Goal: Information Seeking & Learning: Learn about a topic

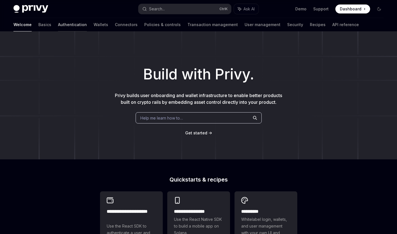
click at [58, 25] on link "Authentication" at bounding box center [72, 24] width 29 height 13
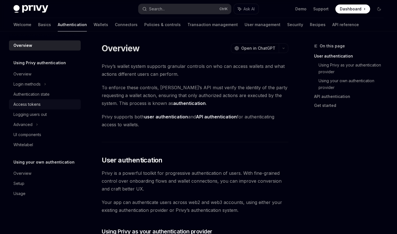
click at [37, 104] on div "Access tokens" at bounding box center [26, 104] width 27 height 7
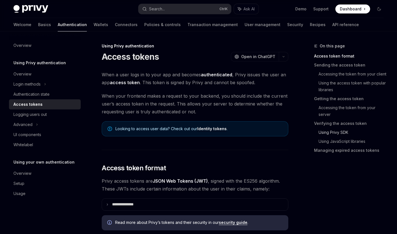
click at [345, 130] on link "Using Privy SDK" at bounding box center [352, 132] width 69 height 9
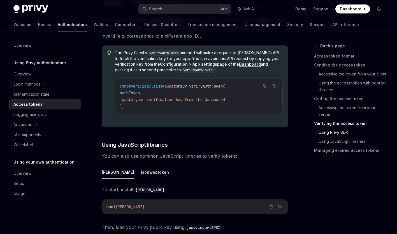
scroll to position [1137, 0]
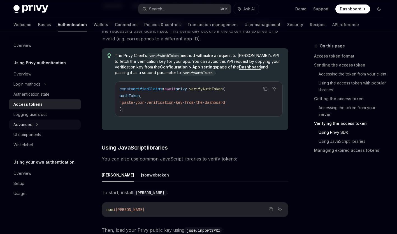
click at [33, 124] on div "Advanced" at bounding box center [45, 124] width 72 height 10
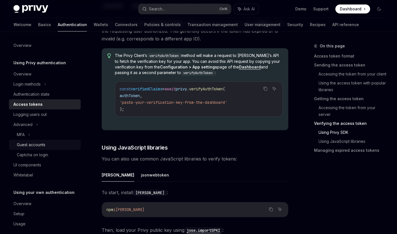
click at [46, 147] on div "Guest accounts" at bounding box center [47, 144] width 60 height 7
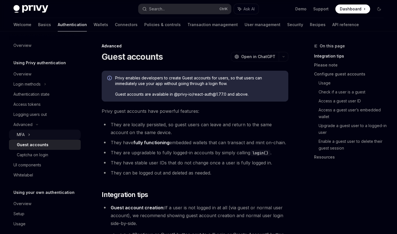
click at [29, 136] on icon at bounding box center [29, 134] width 2 height 7
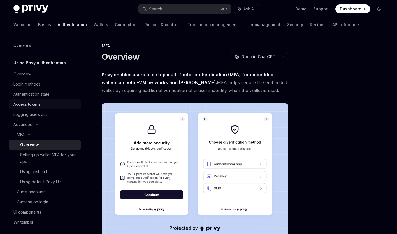
click at [38, 101] on div "Access tokens" at bounding box center [26, 104] width 27 height 7
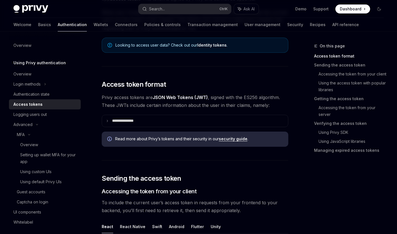
scroll to position [84, 0]
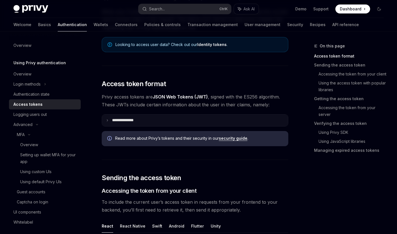
click at [140, 118] on p "**********" at bounding box center [127, 120] width 31 height 5
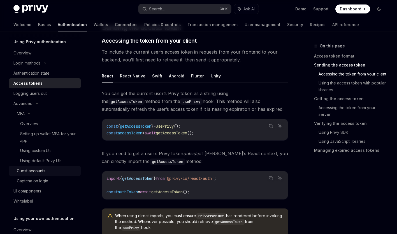
scroll to position [53, 0]
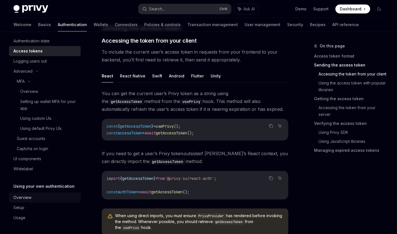
click at [39, 196] on div "Overview" at bounding box center [45, 197] width 64 height 7
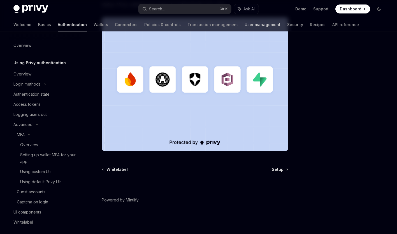
click at [244, 23] on link "User management" at bounding box center [262, 24] width 36 height 13
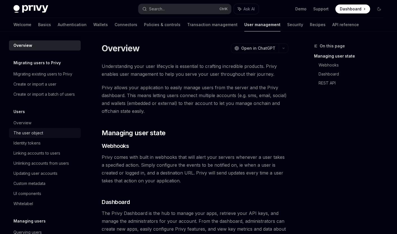
click at [50, 136] on div "The user object" at bounding box center [45, 132] width 64 height 7
type textarea "*"
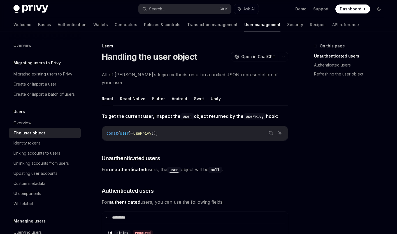
scroll to position [84, 0]
